Goal: Task Accomplishment & Management: Manage account settings

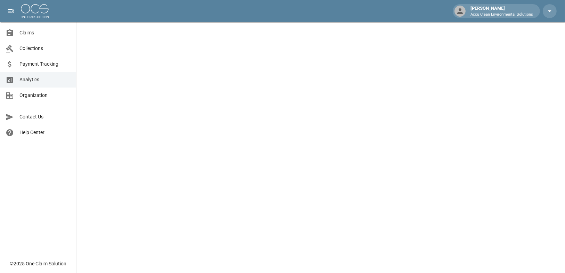
click at [25, 35] on span "Claims" at bounding box center [44, 32] width 51 height 7
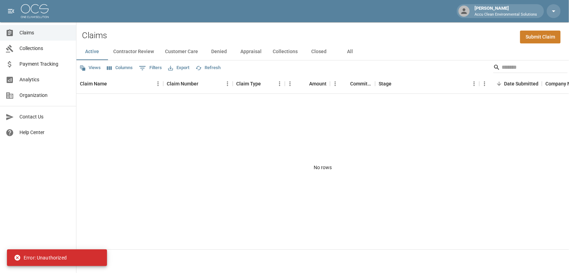
click at [91, 58] on button "Active" at bounding box center [91, 51] width 31 height 17
click at [137, 57] on button "Contractor Review" at bounding box center [134, 51] width 52 height 17
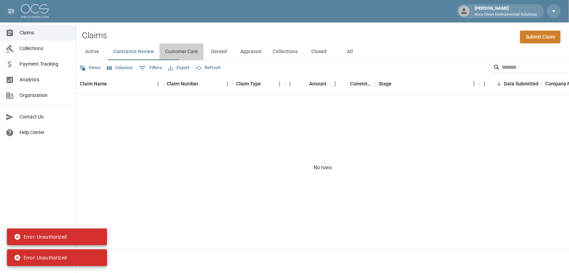
click at [192, 53] on button "Customer Care" at bounding box center [182, 51] width 44 height 17
click at [32, 35] on span "Claims" at bounding box center [44, 32] width 51 height 7
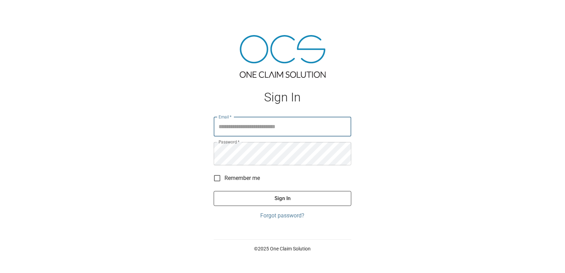
type input "**********"
click at [286, 206] on button "Sign In" at bounding box center [283, 198] width 138 height 15
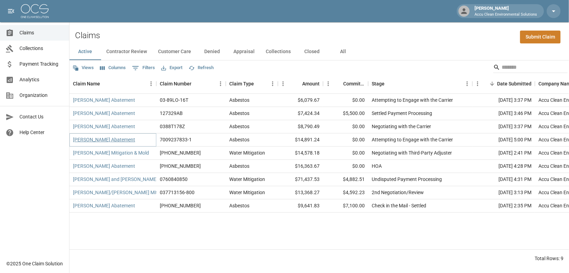
click at [135, 143] on link "[PERSON_NAME] Abatement" at bounding box center [104, 139] width 62 height 7
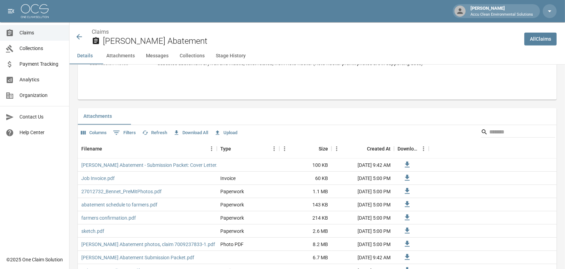
scroll to position [384, 0]
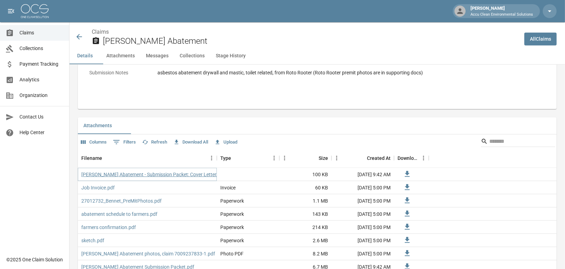
click at [185, 178] on link "[PERSON_NAME] Abatement - Submission Packet: Cover Letter.pdf" at bounding box center [153, 174] width 144 height 7
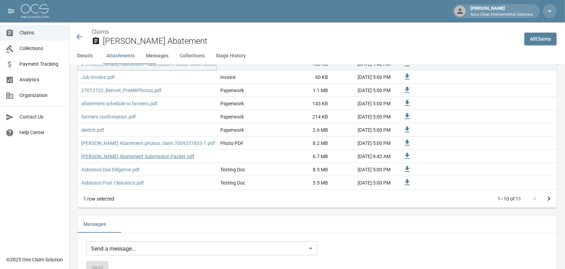
scroll to position [495, 0]
click at [145, 159] on link "[PERSON_NAME] Abatement Submission Packet.pdf" at bounding box center [137, 155] width 113 height 7
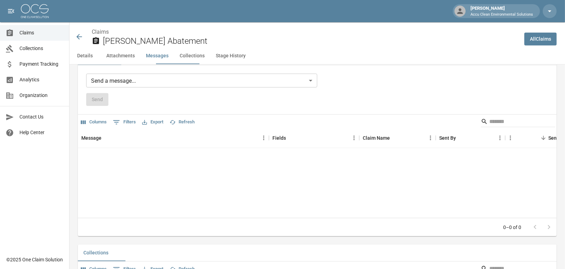
scroll to position [662, 0]
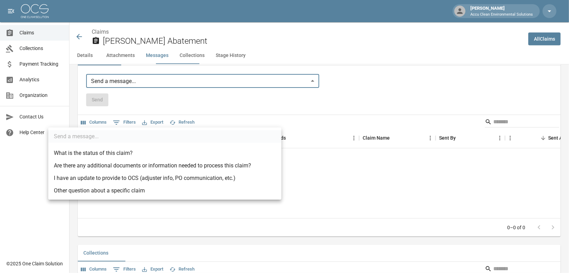
click at [123, 67] on div at bounding box center [284, 136] width 569 height 273
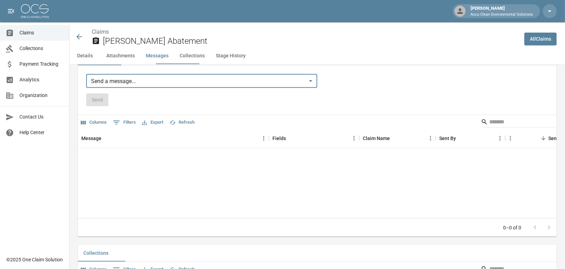
click at [132, 64] on button "Attachments" at bounding box center [121, 56] width 40 height 17
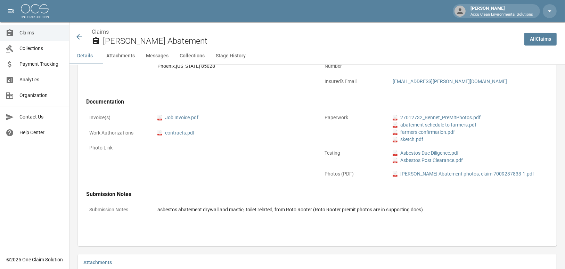
scroll to position [245, 0]
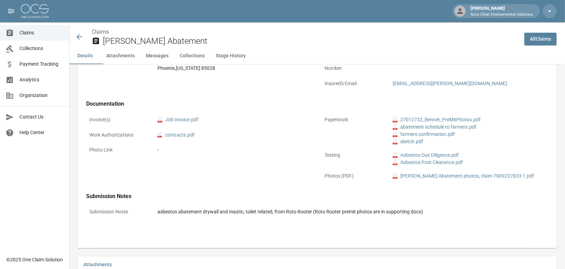
click at [129, 64] on button "Attachments" at bounding box center [121, 56] width 40 height 17
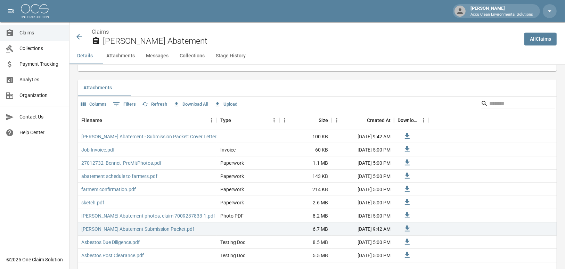
scroll to position [429, 0]
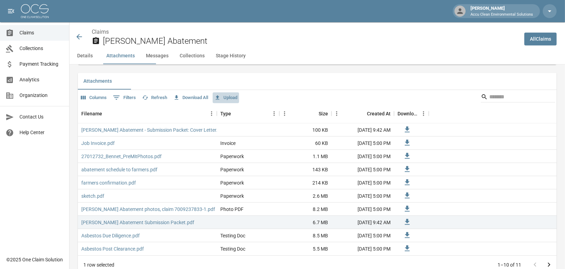
click at [239, 103] on button "Upload" at bounding box center [226, 97] width 26 height 11
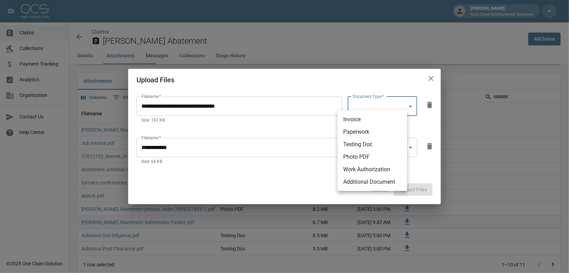
click at [409, 99] on body "[PERSON_NAME] Accu Clean Environmental Solutions Claims Collections Payment Tra…" at bounding box center [284, 159] width 569 height 1176
click at [371, 188] on li "Additional Document" at bounding box center [373, 182] width 70 height 13
type input "**********"
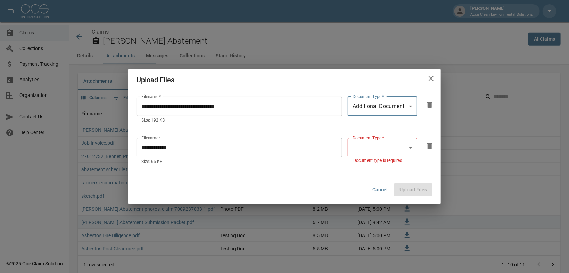
click at [407, 144] on body "[PERSON_NAME] Accu Clean Environmental Solutions Claims Collections Payment Tra…" at bounding box center [284, 159] width 569 height 1176
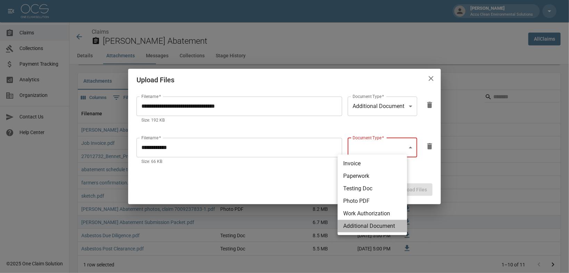
click at [373, 233] on li "Additional Document" at bounding box center [373, 226] width 70 height 13
type input "**********"
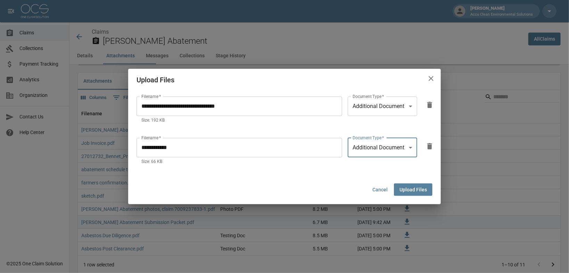
click at [405, 196] on button "Upload Files" at bounding box center [413, 190] width 39 height 13
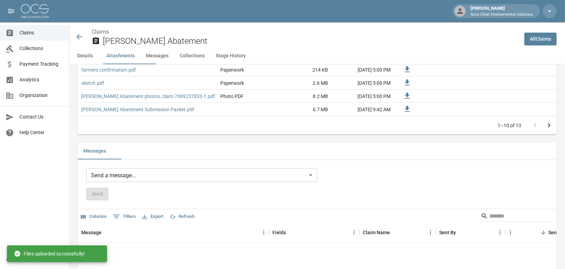
scroll to position [651, 0]
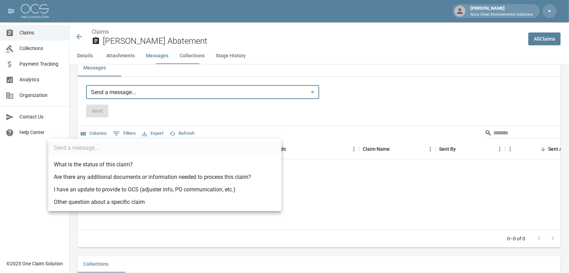
click at [126, 196] on li "I have an update to provide to OCS (adjuster info, PO communication, etc.)" at bounding box center [164, 190] width 233 height 13
type input "**********"
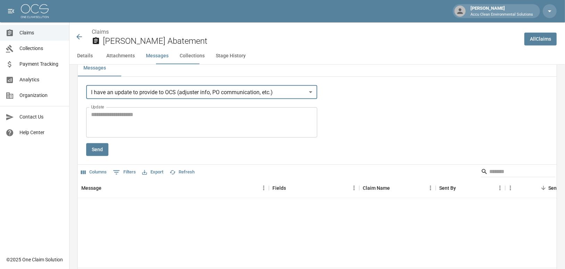
click at [104, 135] on textarea "Update" at bounding box center [201, 123] width 221 height 24
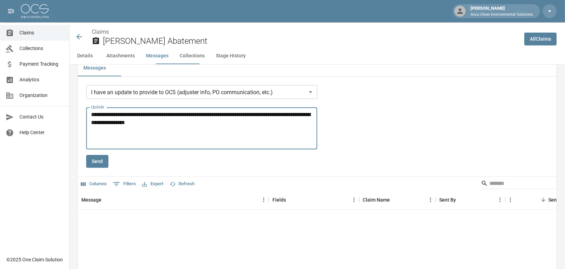
type textarea "**********"
click at [95, 168] on button "Send" at bounding box center [97, 161] width 22 height 13
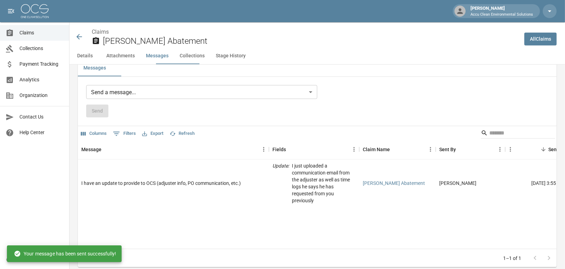
click at [27, 34] on span "Claims" at bounding box center [41, 32] width 44 height 7
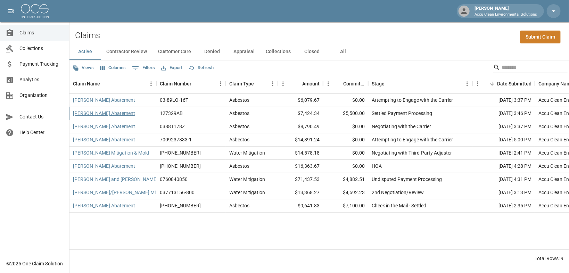
click at [114, 117] on link "Michelle Fowler Abatement" at bounding box center [104, 113] width 62 height 7
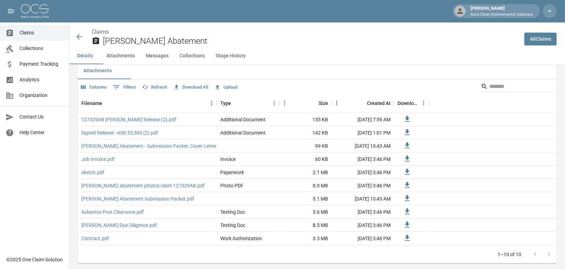
scroll to position [445, 0]
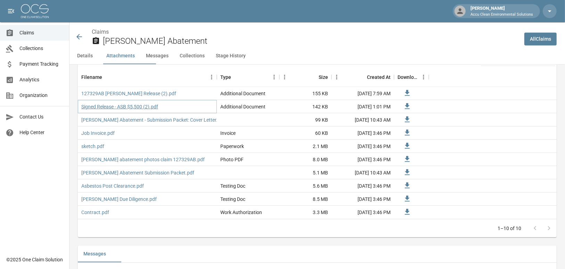
click at [145, 110] on link "Signed Release - ASB $5,500 (2).pdf" at bounding box center [119, 106] width 77 height 7
